Goal: Transaction & Acquisition: Obtain resource

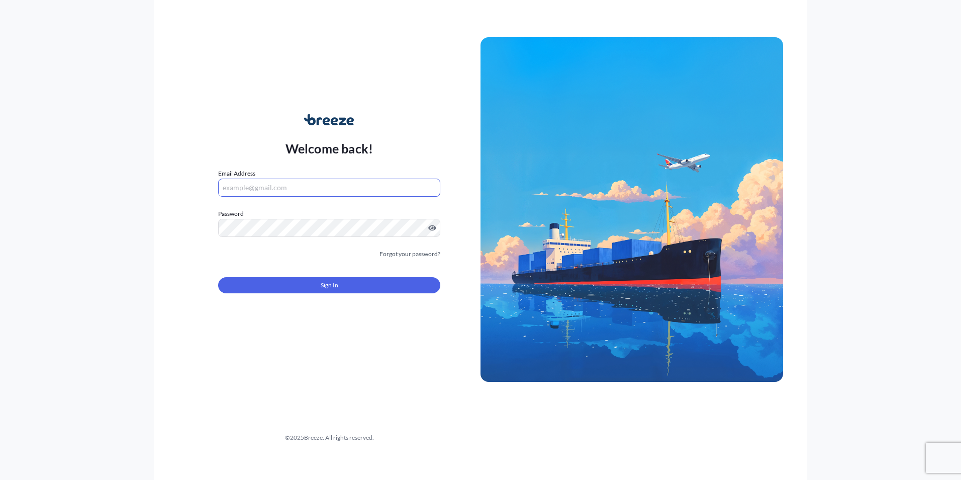
click at [252, 189] on input "Email Address" at bounding box center [329, 187] width 222 height 18
type input "[PERSON_NAME][EMAIL_ADDRESS][DOMAIN_NAME]"
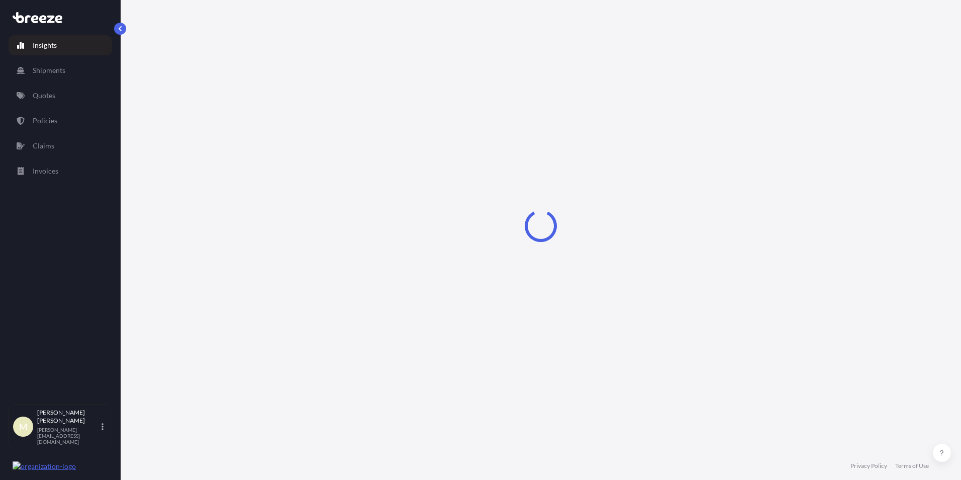
select select "2025"
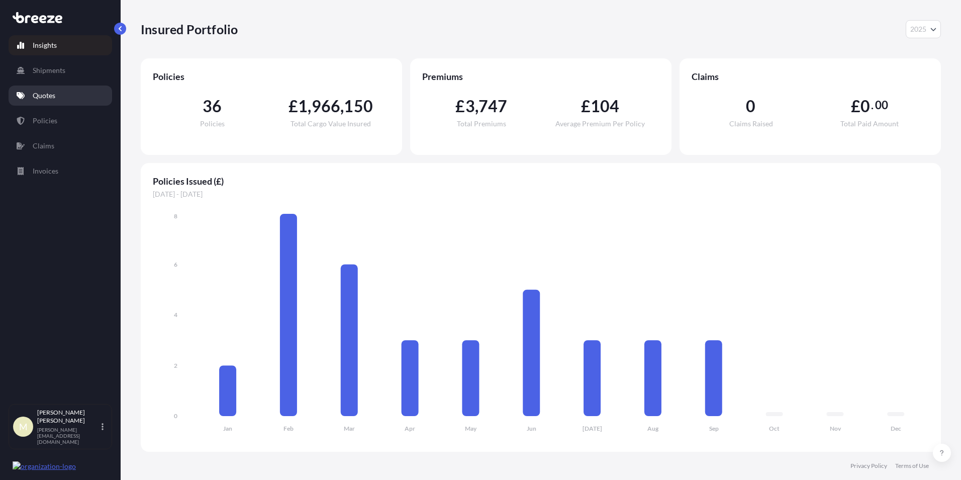
click at [51, 92] on p "Quotes" at bounding box center [44, 95] width 23 height 10
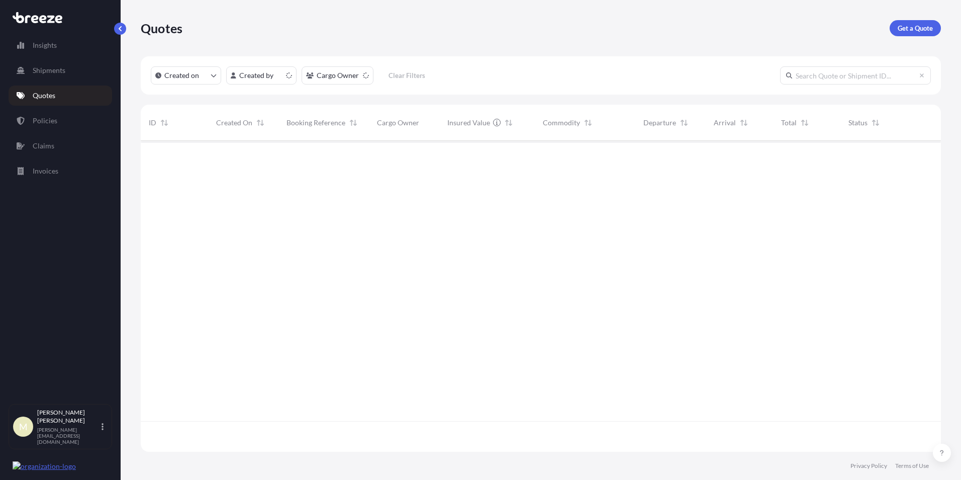
scroll to position [309, 793]
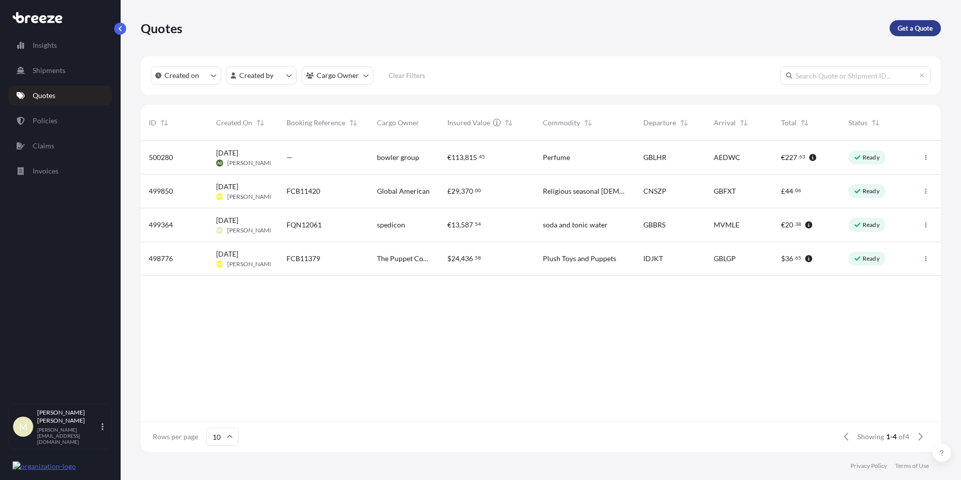
click at [905, 23] on link "Get a Quote" at bounding box center [915, 28] width 51 height 16
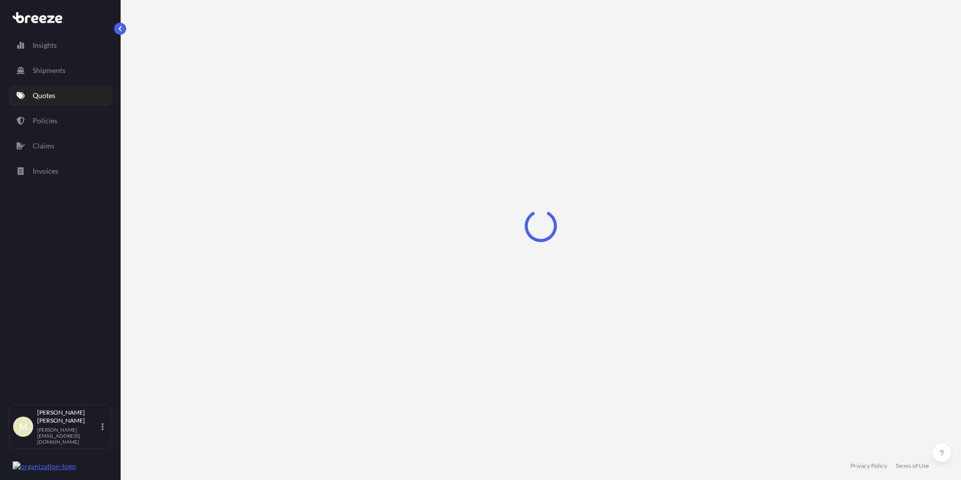
select select "Sea"
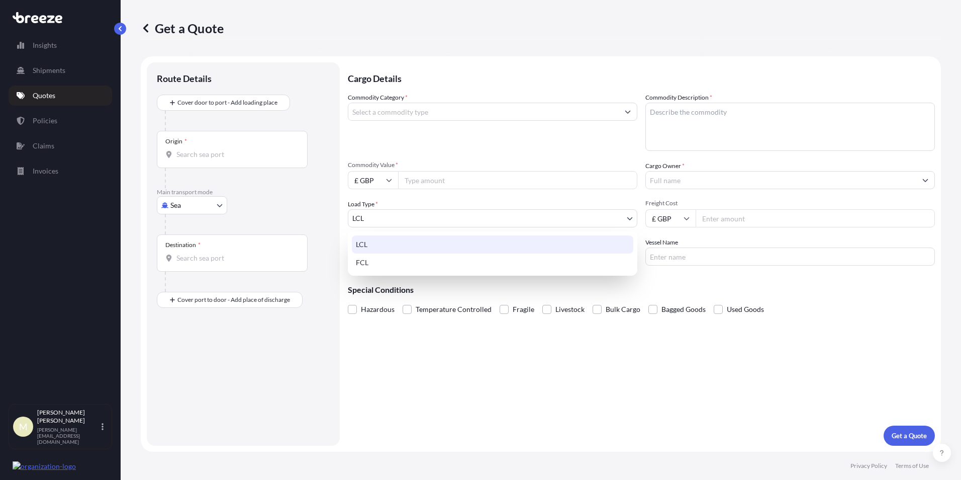
click at [399, 217] on body "Insights Shipments Quotes Policies Claims Invoices M [PERSON_NAME] [PERSON_NAME…" at bounding box center [480, 240] width 961 height 480
click at [400, 259] on div "FCL" at bounding box center [492, 262] width 281 height 18
select select "2"
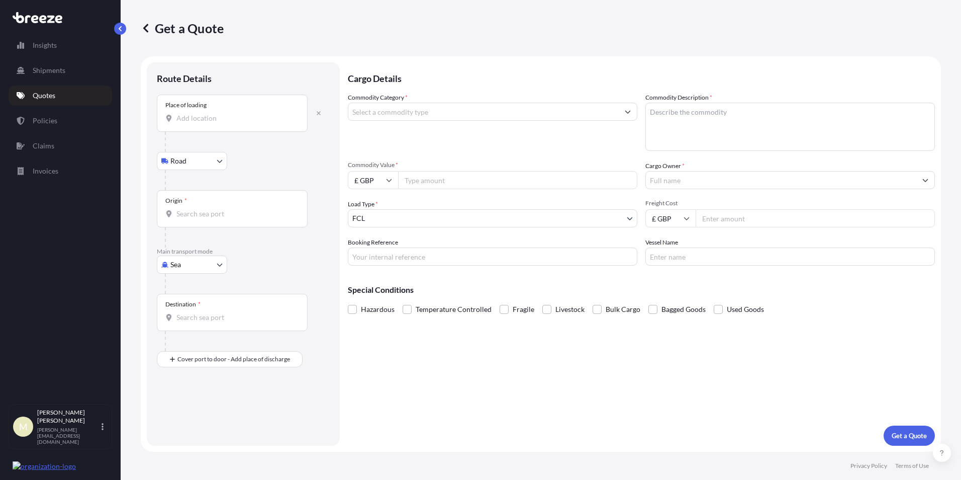
click at [224, 114] on input "Place of loading" at bounding box center [235, 118] width 119 height 10
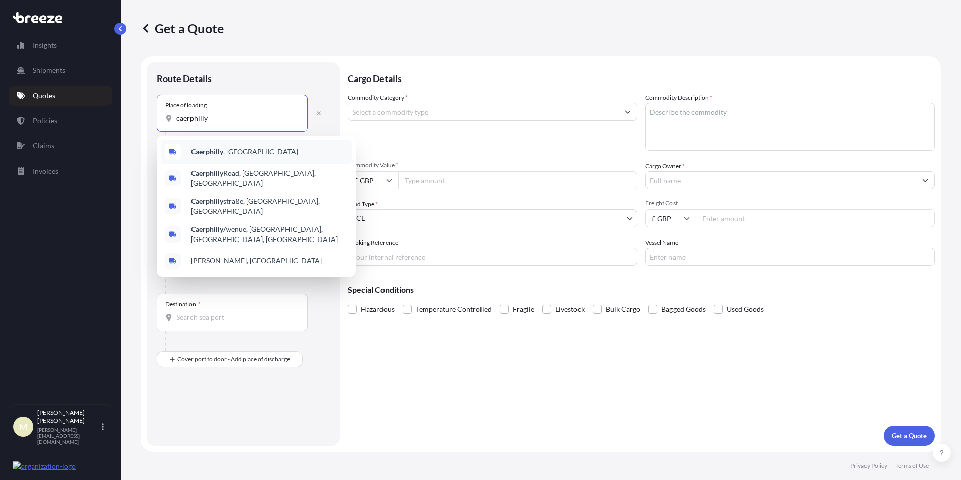
click at [239, 154] on div "Caerphilly , [GEOGRAPHIC_DATA]" at bounding box center [256, 152] width 191 height 24
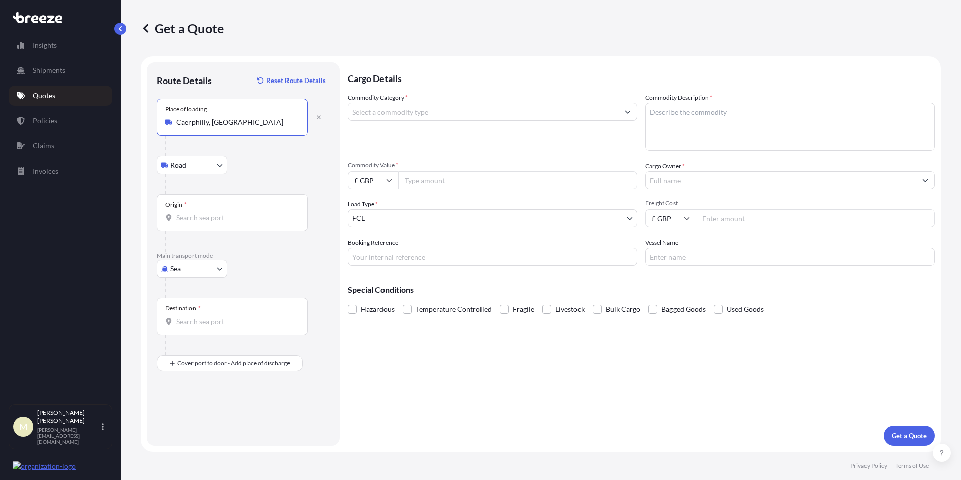
type input "Caerphilly, [GEOGRAPHIC_DATA]"
click at [228, 218] on input "Origin *" at bounding box center [235, 218] width 119 height 10
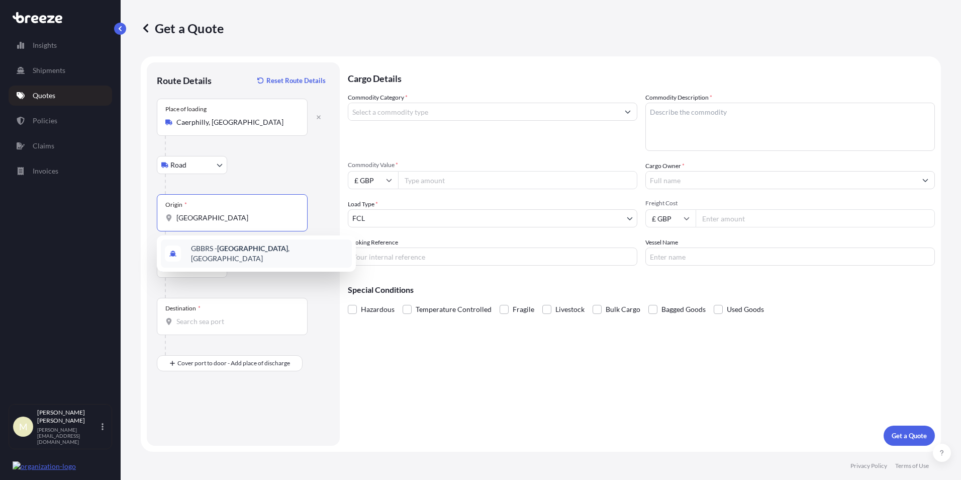
click at [246, 251] on span "GBBRS - [GEOGRAPHIC_DATA] , [GEOGRAPHIC_DATA]" at bounding box center [269, 253] width 157 height 20
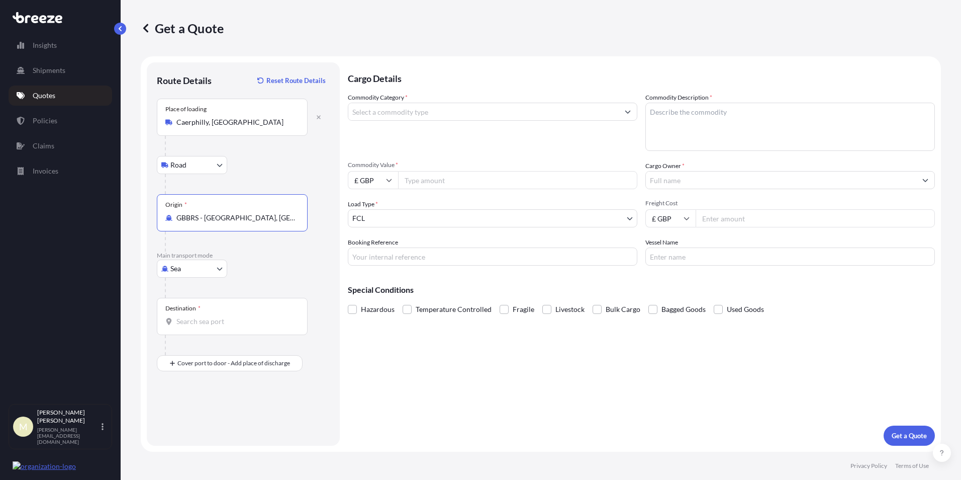
type input "GBBRS - [GEOGRAPHIC_DATA], [GEOGRAPHIC_DATA]"
click at [222, 313] on div "Destination *" at bounding box center [232, 316] width 151 height 37
click at [222, 316] on input "Destination *" at bounding box center [235, 321] width 119 height 10
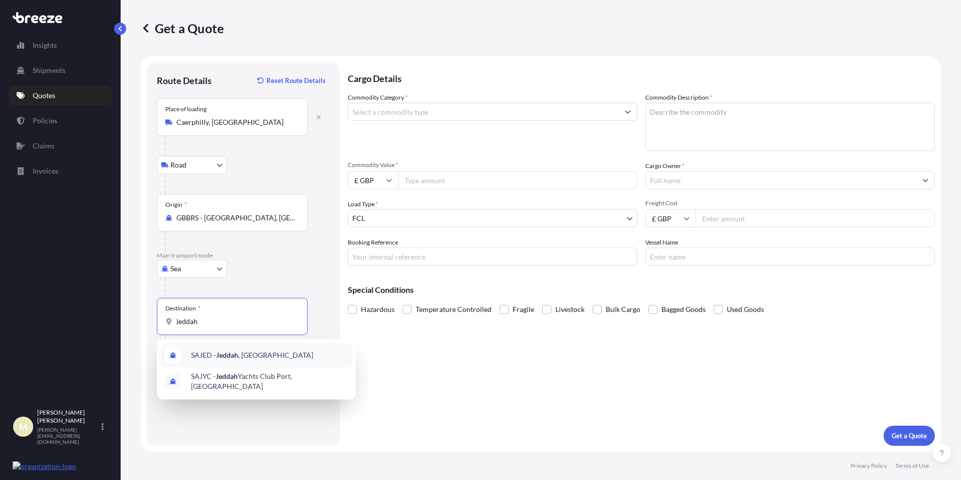
click at [249, 359] on span "SAJED - [GEOGRAPHIC_DATA] , [GEOGRAPHIC_DATA]" at bounding box center [252, 355] width 122 height 10
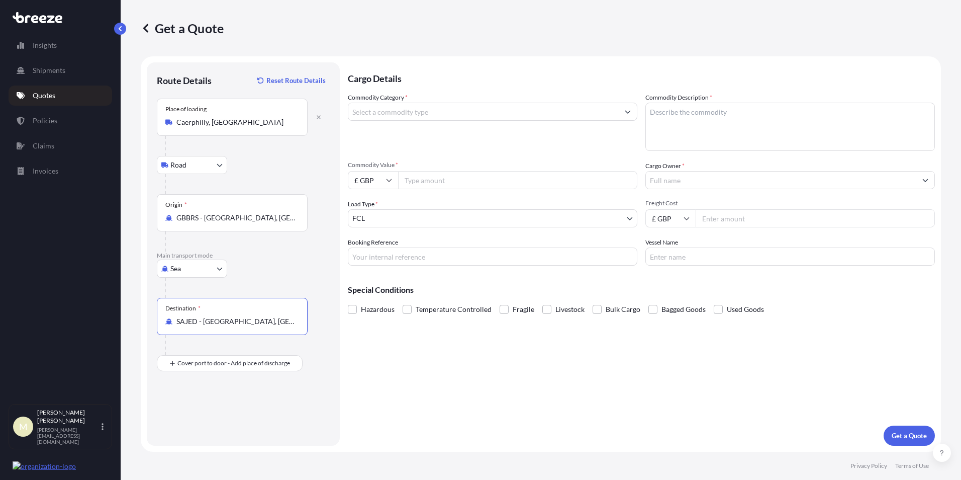
type input "SAJED - [GEOGRAPHIC_DATA], [GEOGRAPHIC_DATA]"
click at [439, 116] on input "Commodity Category *" at bounding box center [483, 112] width 270 height 18
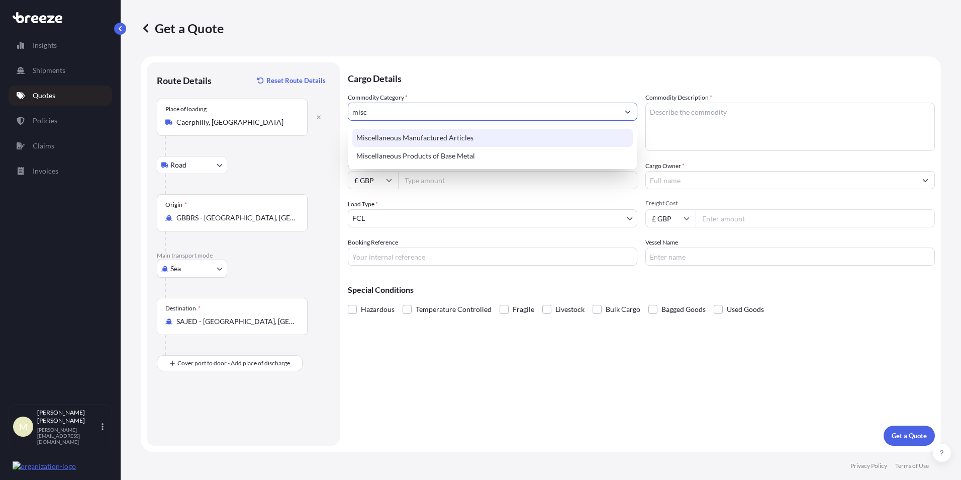
click at [460, 141] on div "Miscellaneous Manufactured Articles" at bounding box center [492, 138] width 280 height 18
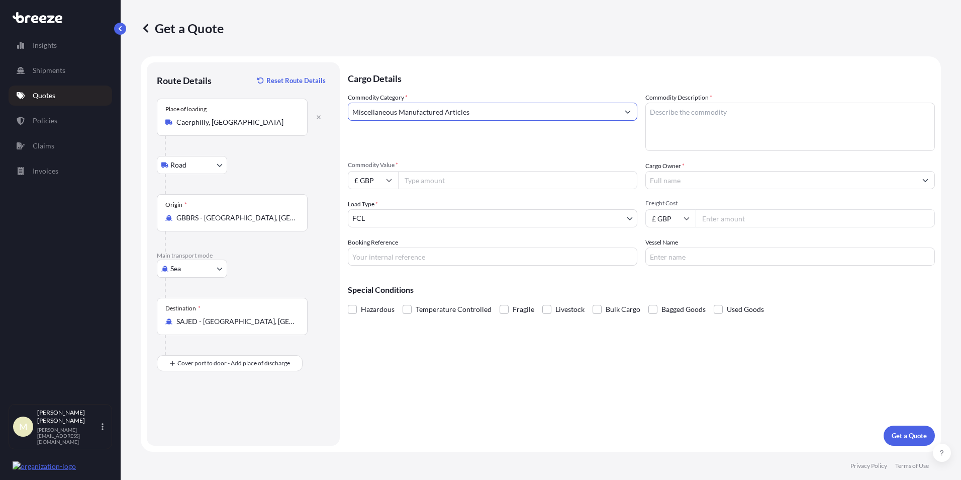
type input "Miscellaneous Manufactured Articles"
click at [724, 122] on textarea "Commodity Description *" at bounding box center [790, 127] width 290 height 48
type textarea "ventilator fans and accessories"
click at [435, 180] on input "Commodity Value *" at bounding box center [517, 180] width 239 height 18
type input "51290.11"
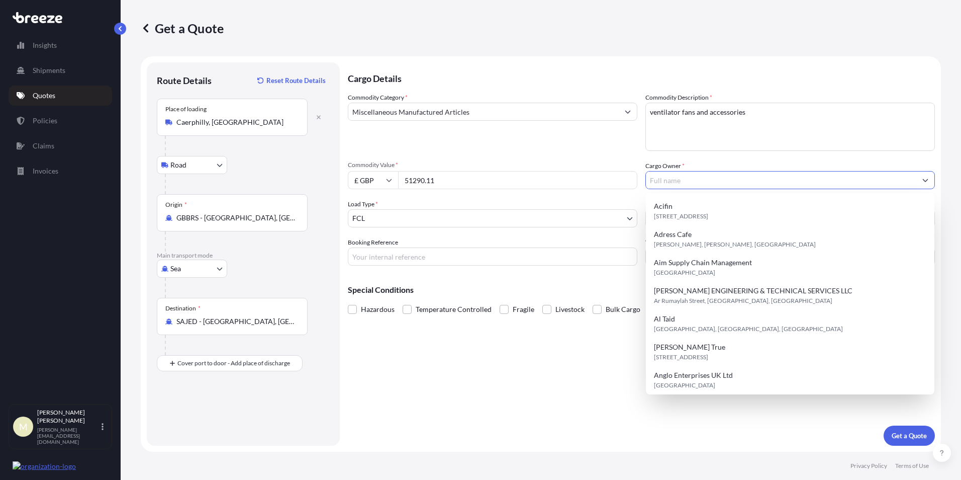
click at [707, 177] on input "Cargo Owner *" at bounding box center [781, 180] width 270 height 18
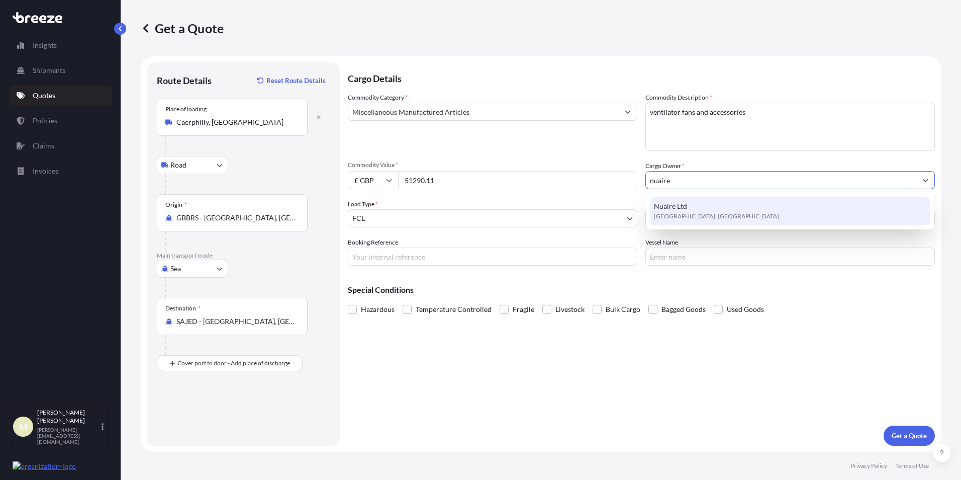
click at [707, 211] on div "Nuaire Ltd [GEOGRAPHIC_DATA], [GEOGRAPHIC_DATA]" at bounding box center [790, 211] width 280 height 28
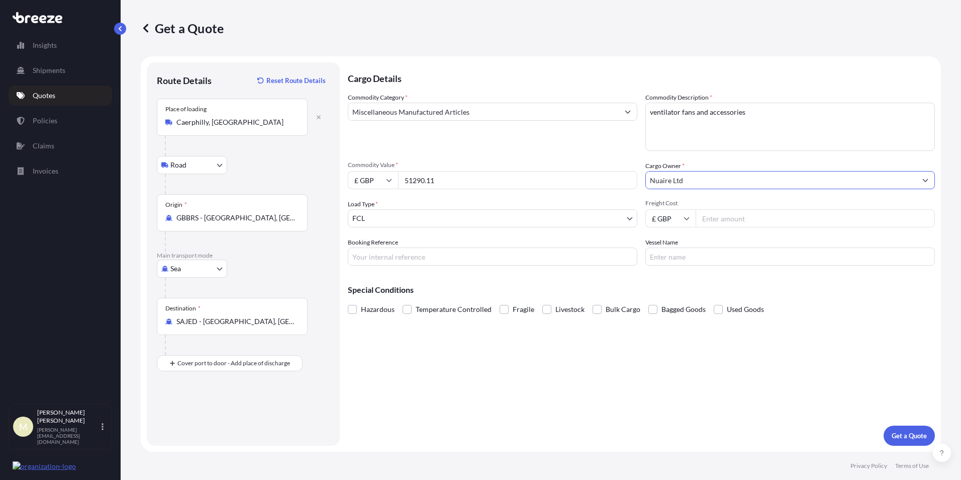
type input "Nuaire Ltd"
click at [689, 219] on icon at bounding box center [687, 218] width 6 height 6
click at [671, 288] on div "$ USD" at bounding box center [670, 287] width 42 height 19
type input "$ USD"
click at [729, 215] on input "Freight Cost" at bounding box center [815, 218] width 239 height 18
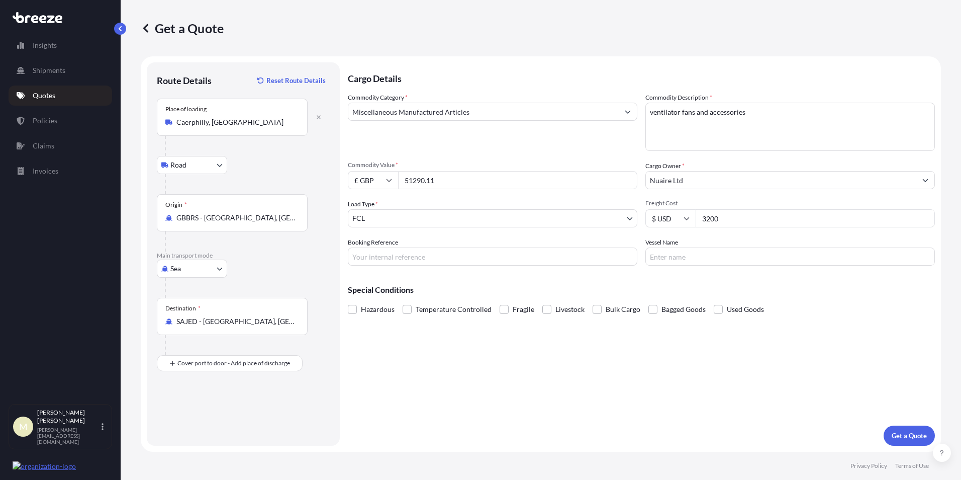
type input "3200"
click at [460, 257] on input "Booking Reference" at bounding box center [493, 256] width 290 height 18
type input "f"
type input "FCB11467"
click at [909, 432] on p "Get a Quote" at bounding box center [909, 435] width 35 height 10
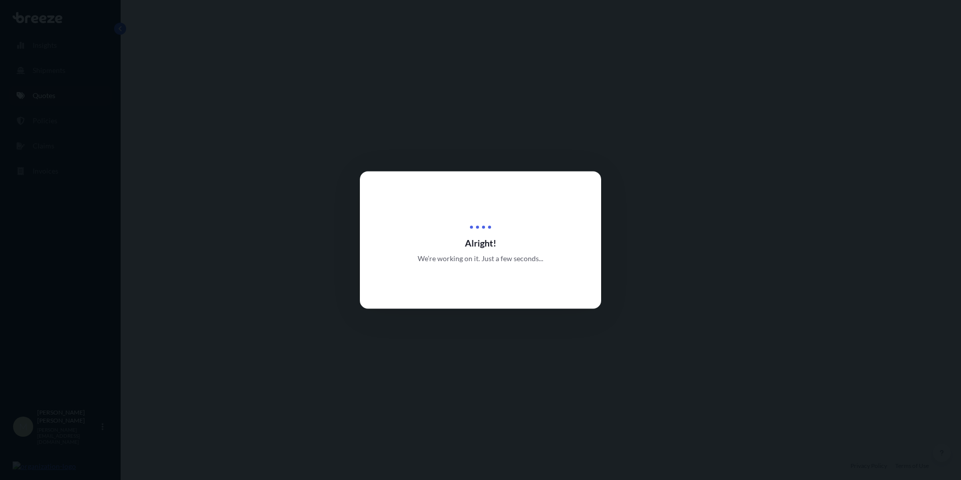
select select "Road"
select select "Sea"
select select "2"
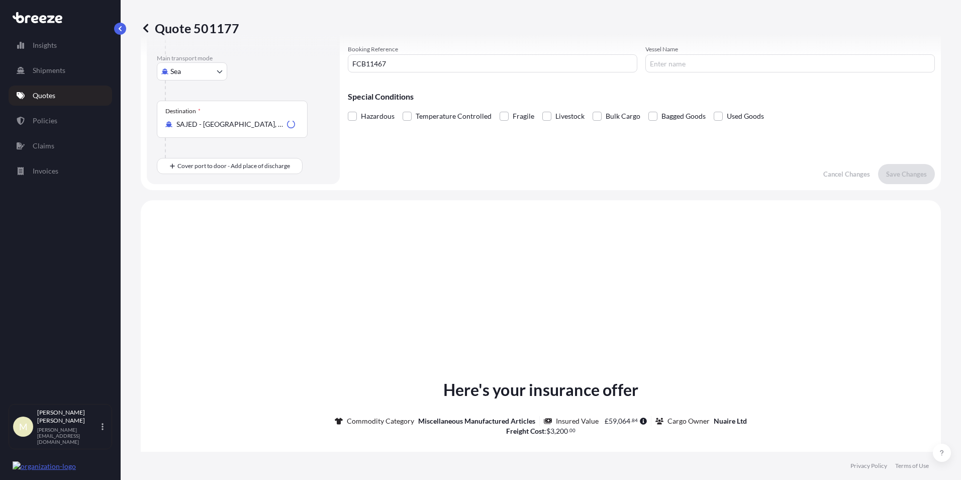
scroll to position [343, 0]
